Goal: Task Accomplishment & Management: Complete application form

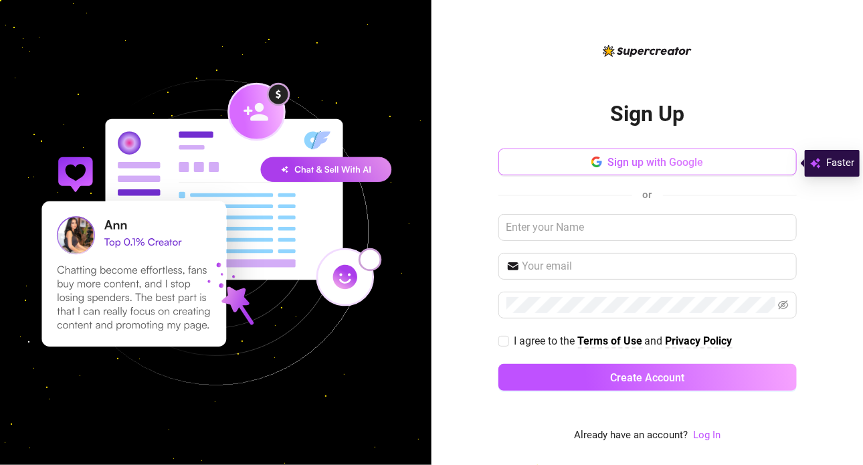
click at [648, 159] on span "Sign up with Google" at bounding box center [655, 162] width 96 height 13
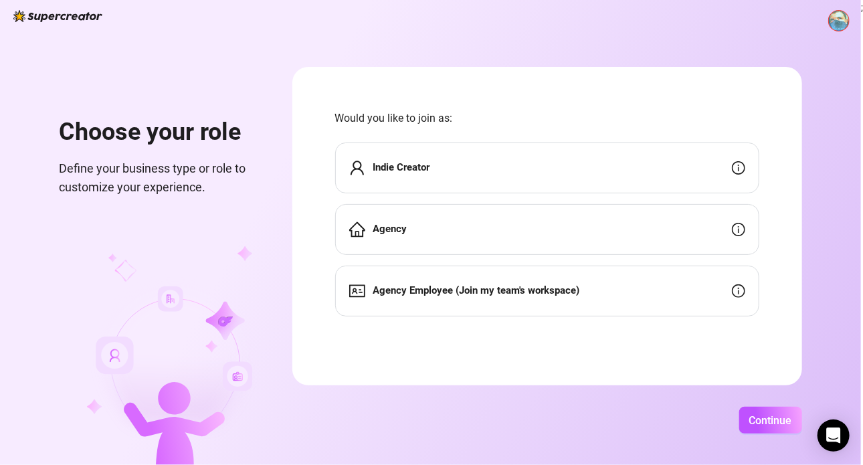
click at [478, 182] on div "Indie Creator" at bounding box center [547, 167] width 424 height 51
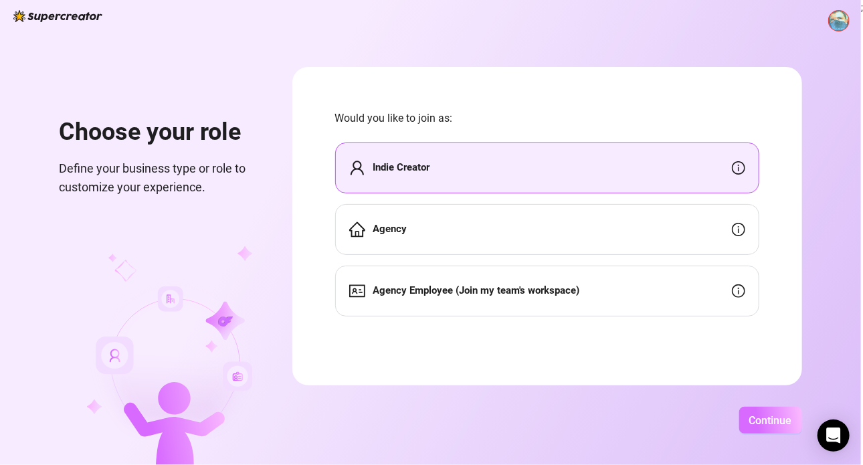
click at [787, 427] on button "Continue" at bounding box center [770, 420] width 63 height 27
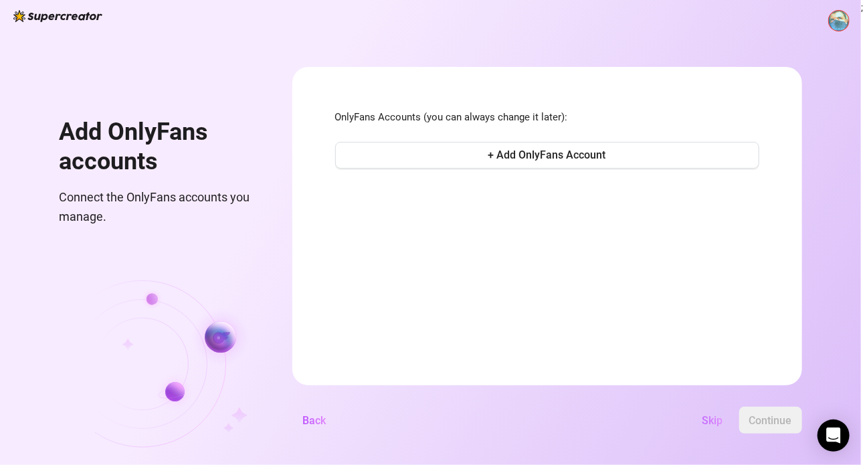
click at [707, 420] on span "Skip" at bounding box center [712, 420] width 21 height 13
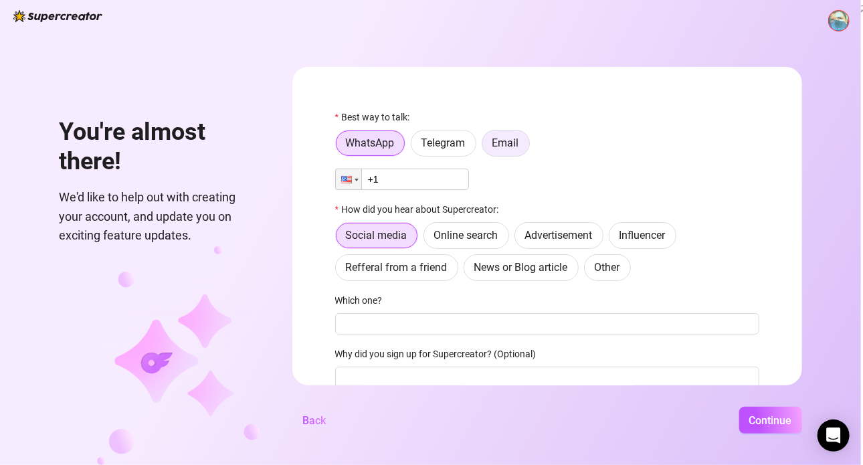
click at [512, 141] on span "Email" at bounding box center [505, 142] width 27 height 13
click at [486, 147] on input "Email" at bounding box center [486, 147] width 0 height 0
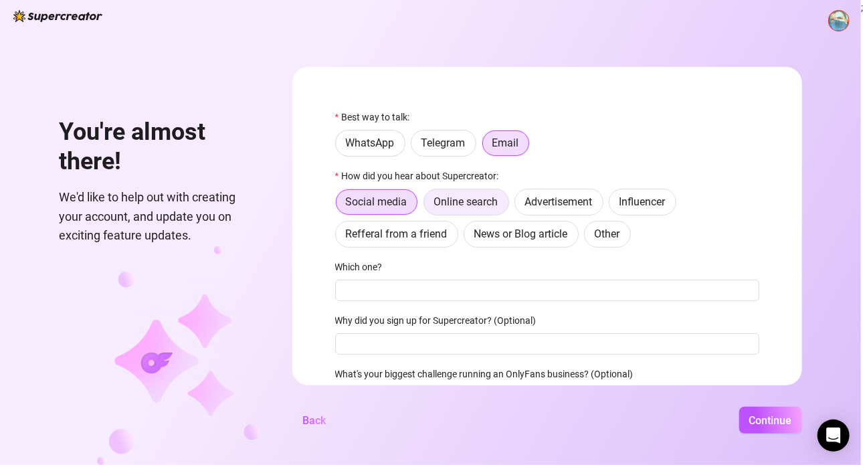
click at [458, 198] on span "Online search" at bounding box center [466, 201] width 64 height 13
click at [427, 205] on input "Online search" at bounding box center [427, 205] width 0 height 0
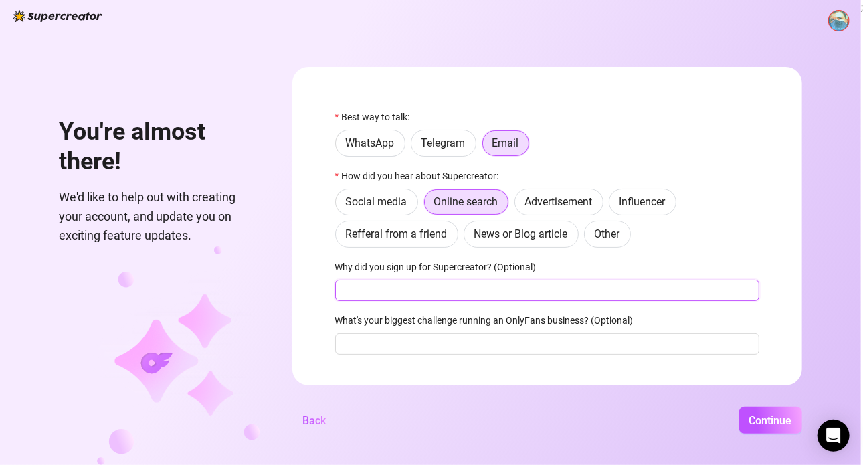
click at [421, 295] on input "Why did you sign up for Supercreator? (Optional)" at bounding box center [547, 290] width 424 height 21
type input "i dont know"
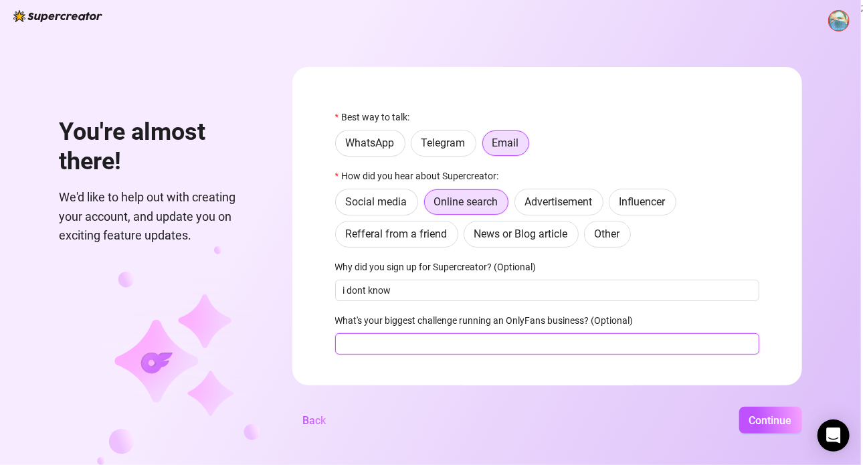
click at [518, 342] on input "What's your biggest challenge running an OnlyFans business? (Optional)" at bounding box center [547, 343] width 424 height 21
type input "money"
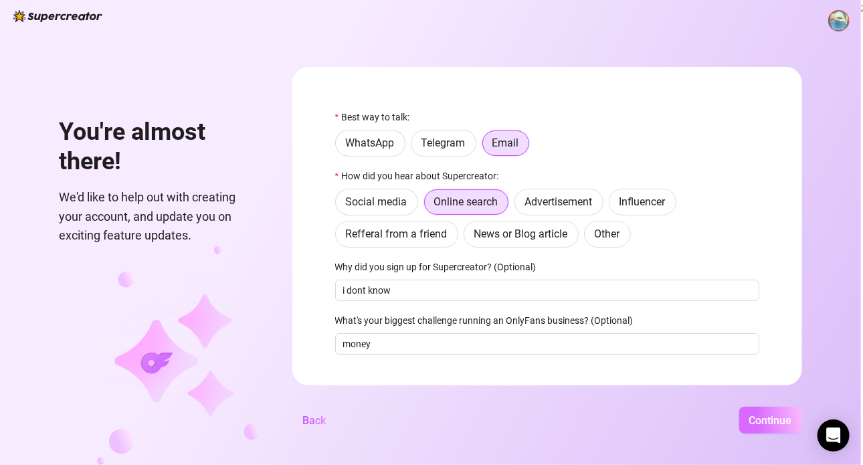
click at [799, 428] on button "Continue" at bounding box center [770, 420] width 63 height 27
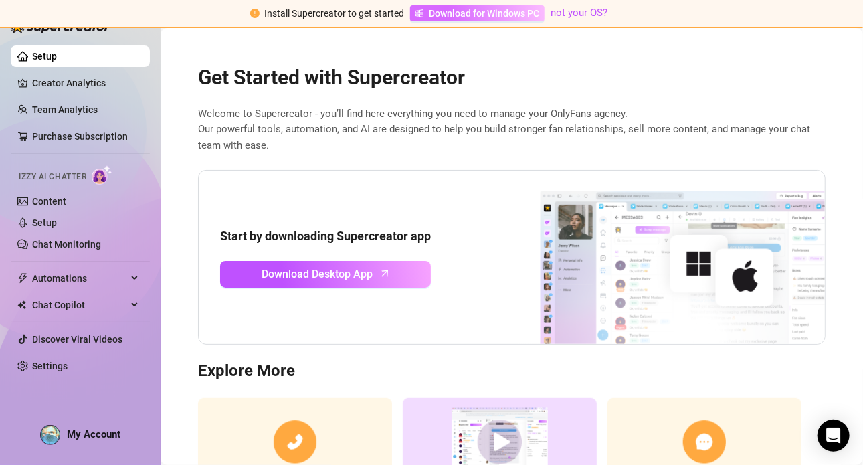
click at [438, 14] on span "Download for Windows PC" at bounding box center [484, 13] width 110 height 15
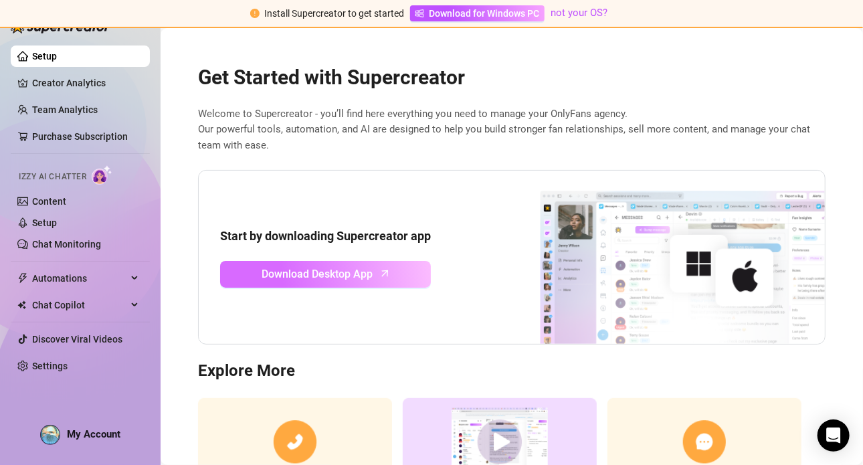
click at [321, 270] on span "Download Desktop App" at bounding box center [317, 274] width 111 height 17
